Goal: Information Seeking & Learning: Learn about a topic

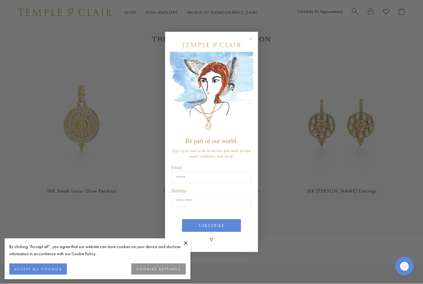
scroll to position [204, 0]
click at [251, 46] on button "Close dialog" at bounding box center [254, 42] width 8 height 8
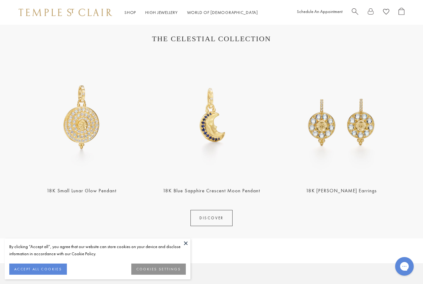
click at [188, 248] on button at bounding box center [185, 242] width 9 height 9
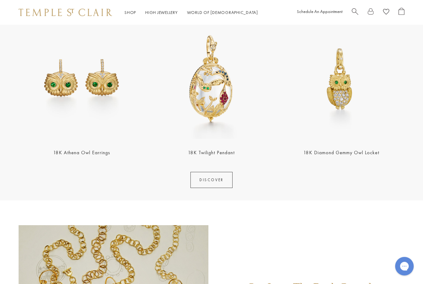
scroll to position [684, 0]
click at [212, 99] on img at bounding box center [211, 78] width 126 height 126
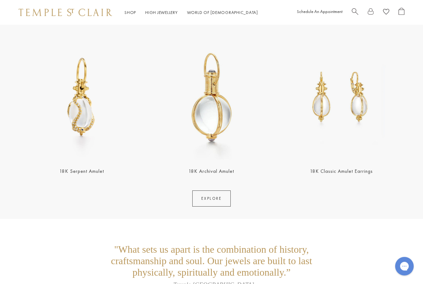
scroll to position [1109, 0]
click at [85, 174] on link "18K Serpent Amulet" at bounding box center [81, 171] width 45 height 7
